Goal: Navigation & Orientation: Find specific page/section

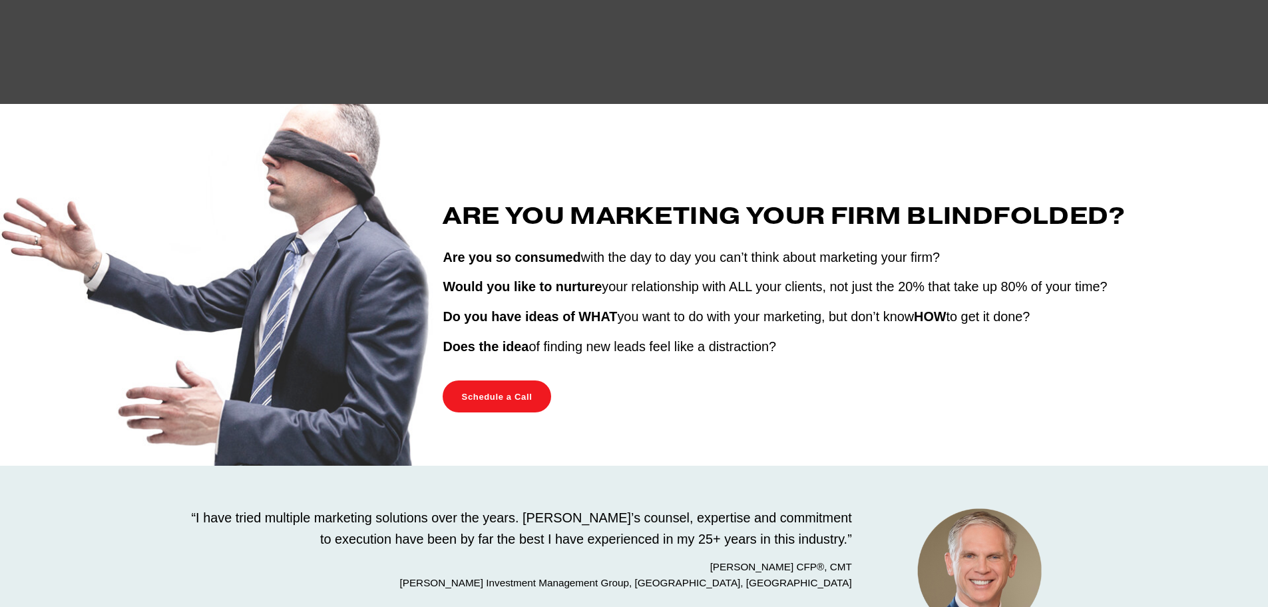
scroll to position [599, 0]
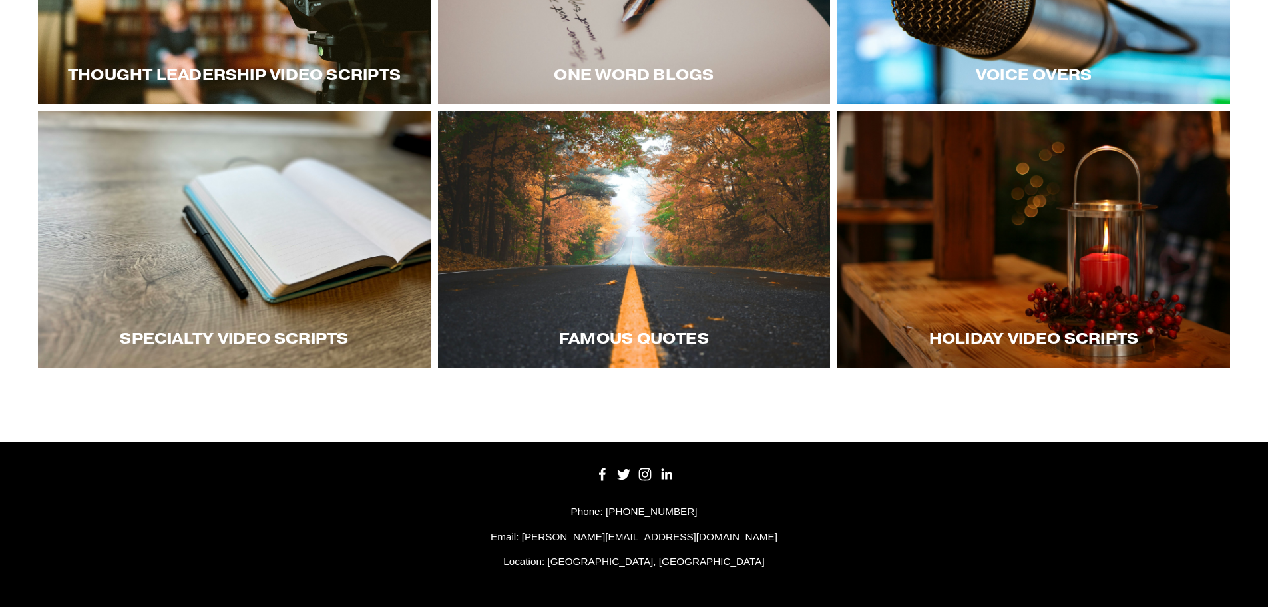
scroll to position [398, 0]
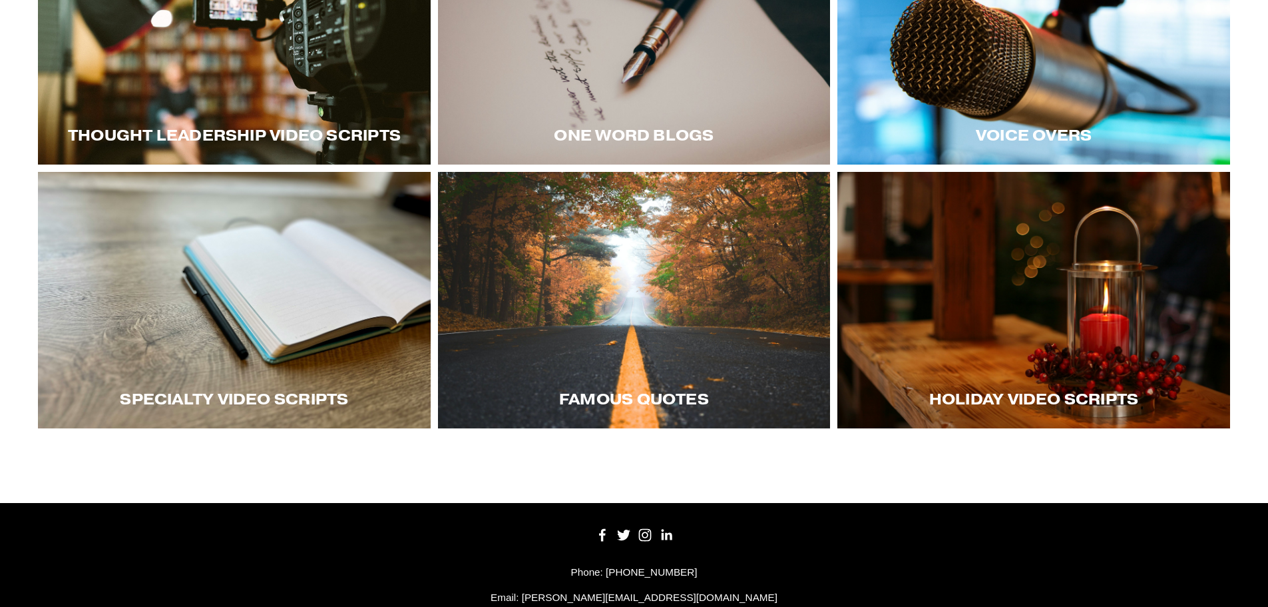
click at [278, 105] on div at bounding box center [234, 36] width 393 height 256
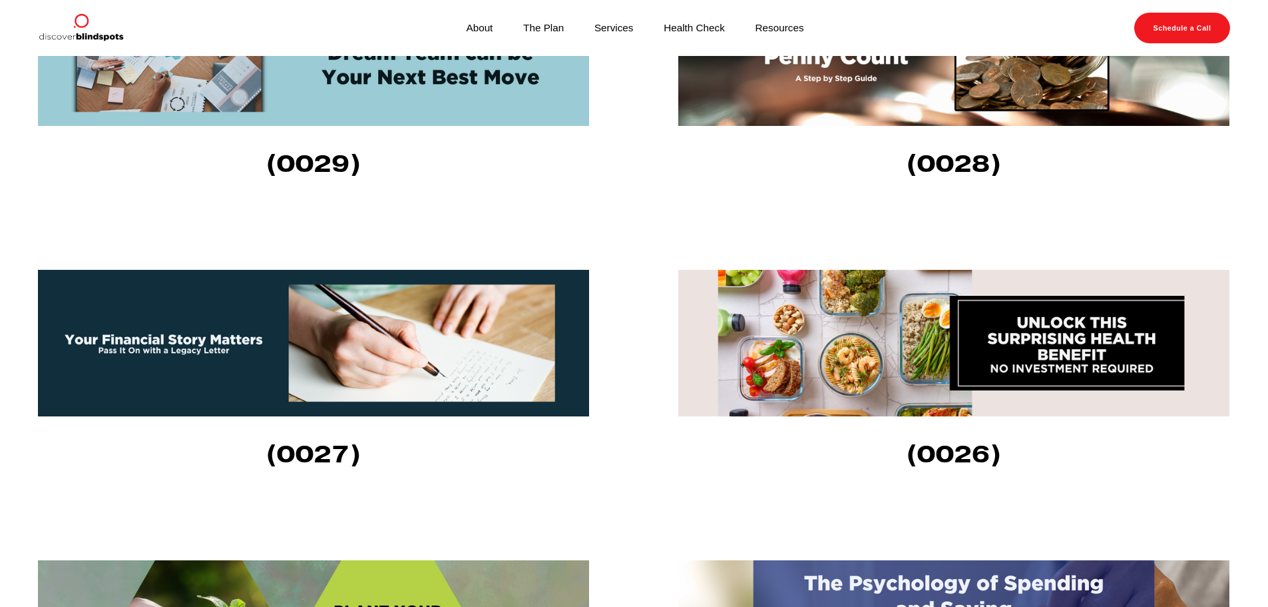
scroll to position [522, 0]
